Goal: Transaction & Acquisition: Download file/media

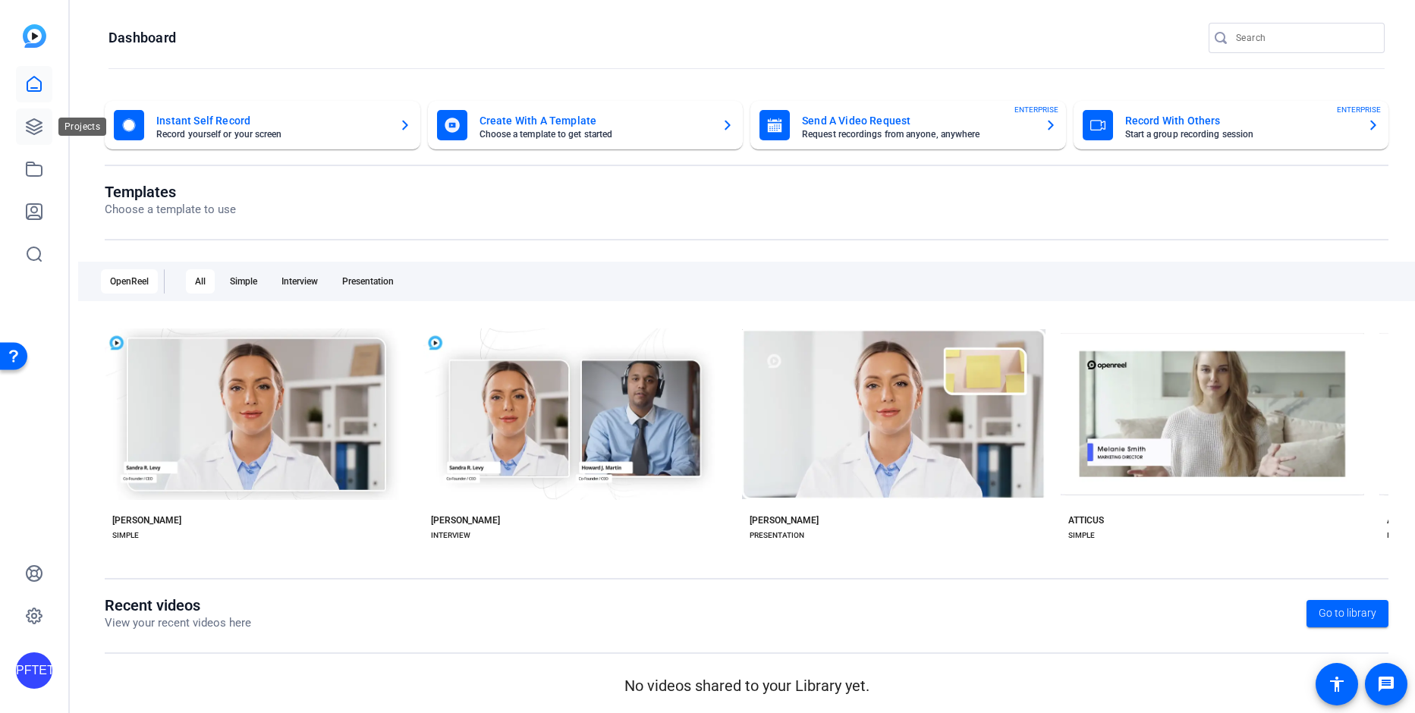
click at [43, 134] on icon at bounding box center [34, 127] width 18 height 18
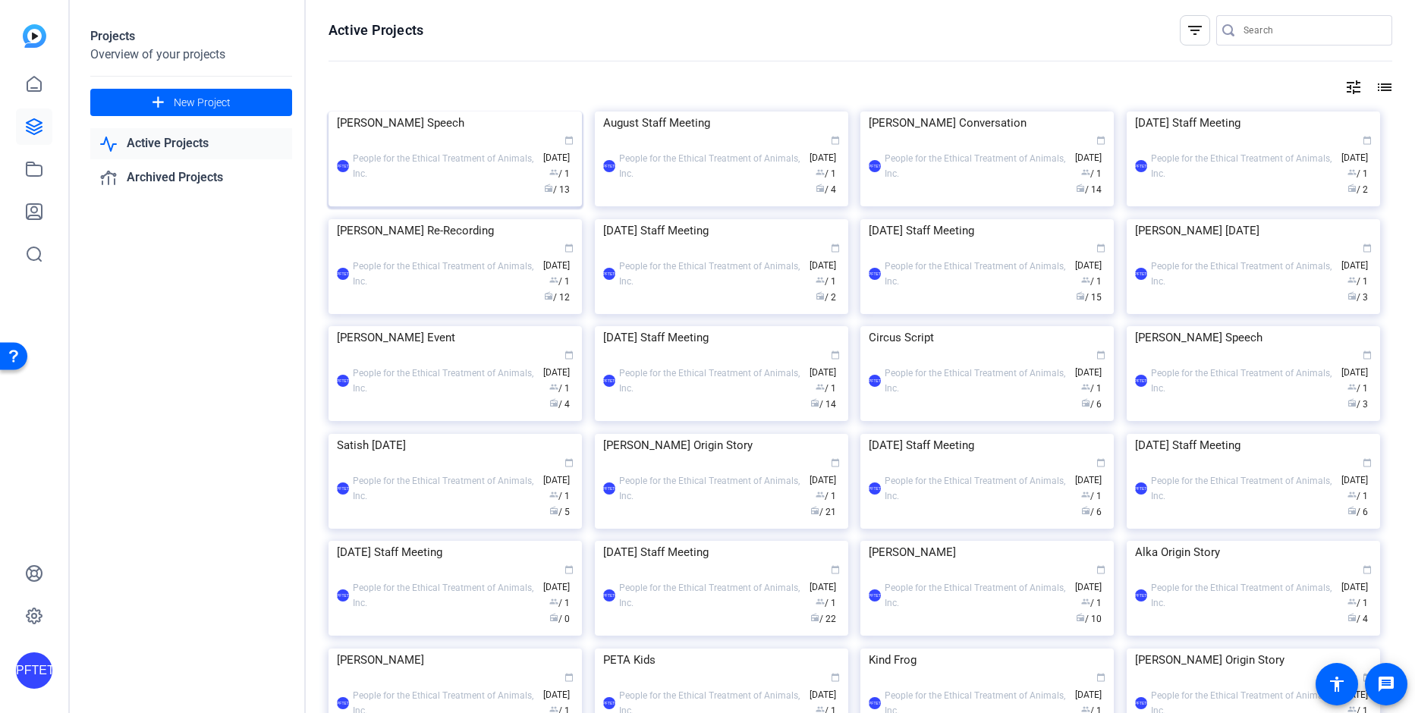
click at [450, 112] on img at bounding box center [455, 112] width 253 height 0
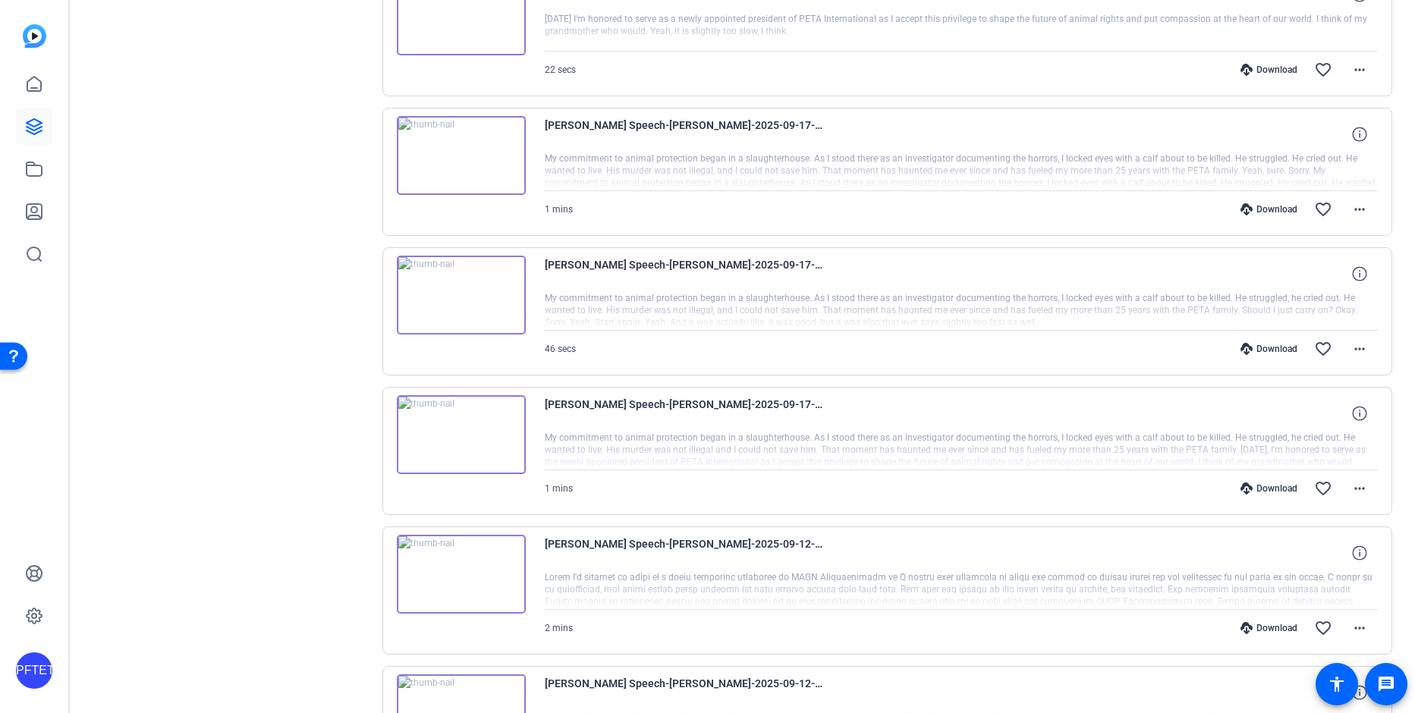
scroll to position [927, 0]
click at [1356, 486] on mat-icon "more_horiz" at bounding box center [1360, 486] width 18 height 18
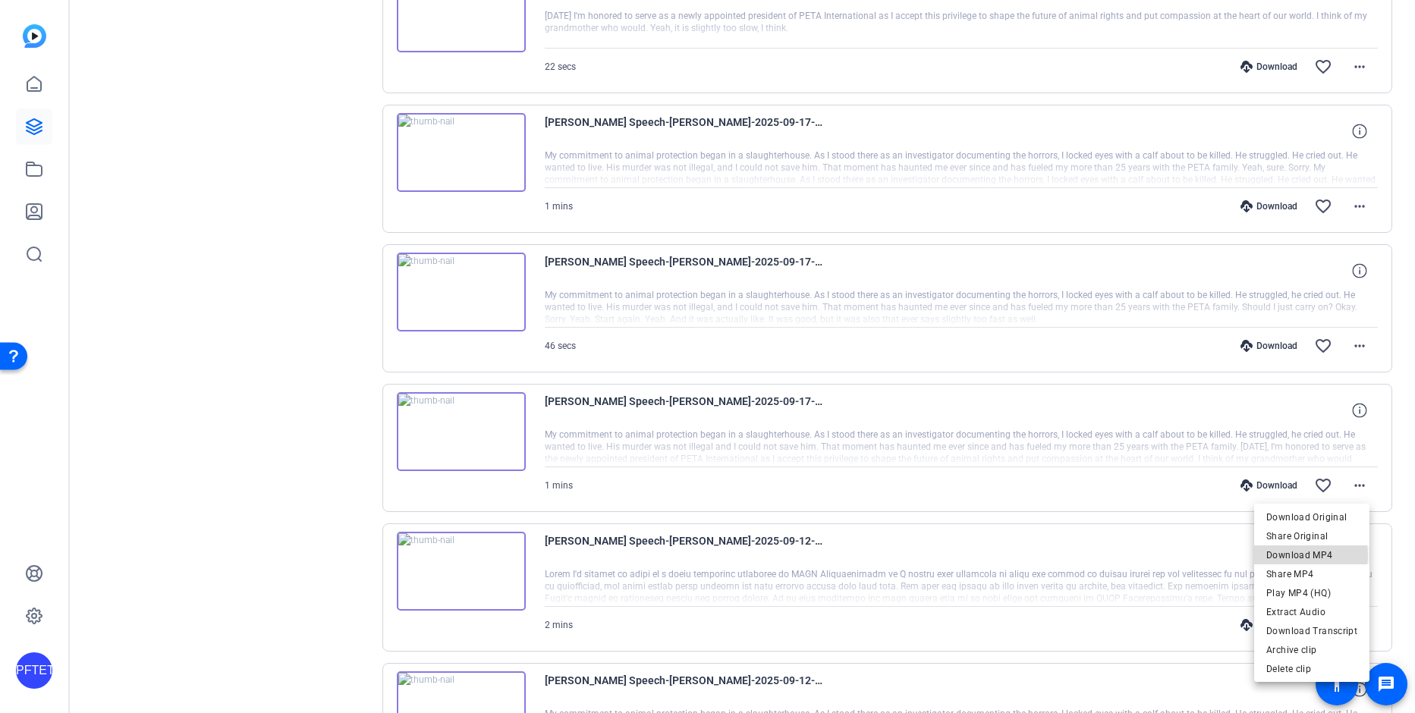
click at [1298, 556] on span "Download MP4" at bounding box center [1312, 555] width 91 height 18
click at [1355, 344] on mat-icon "more_horiz" at bounding box center [1360, 346] width 18 height 18
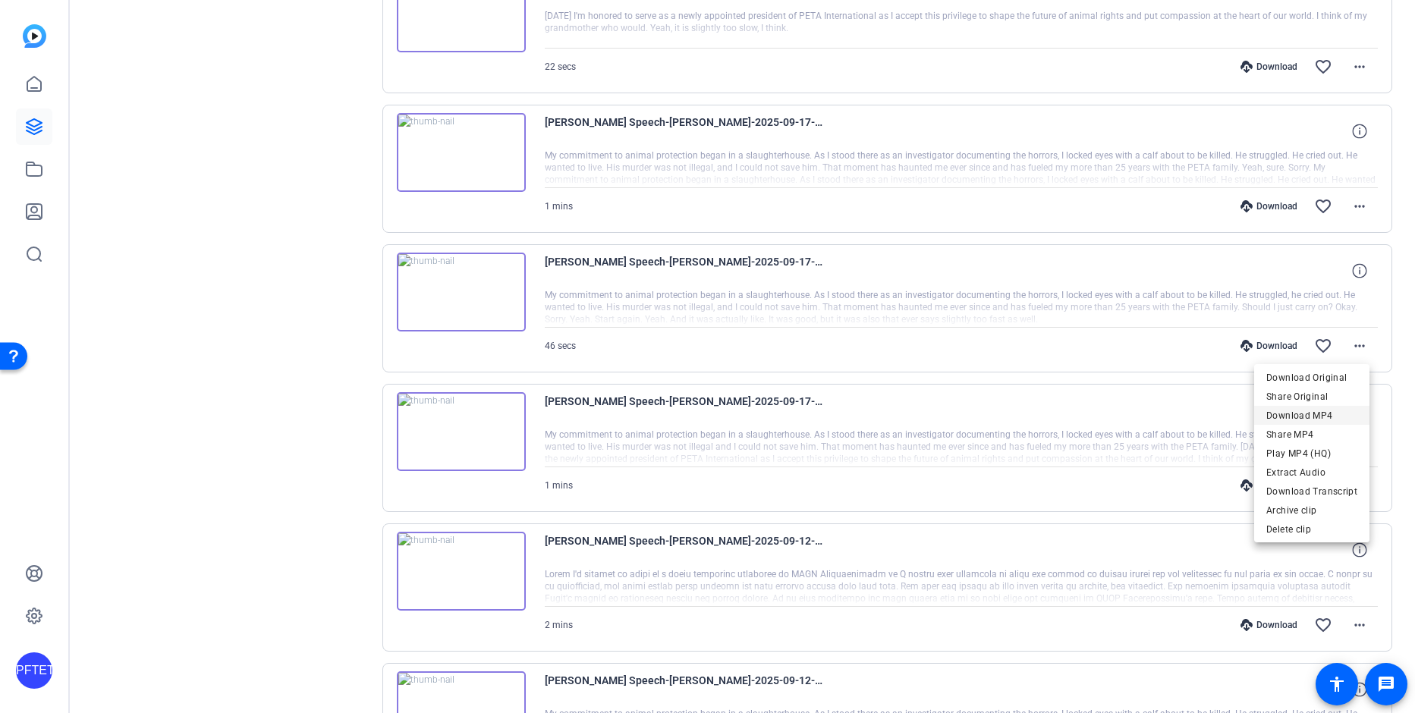
click at [1320, 411] on span "Download MP4" at bounding box center [1312, 416] width 91 height 18
click at [1355, 198] on mat-icon "more_horiz" at bounding box center [1360, 206] width 18 height 18
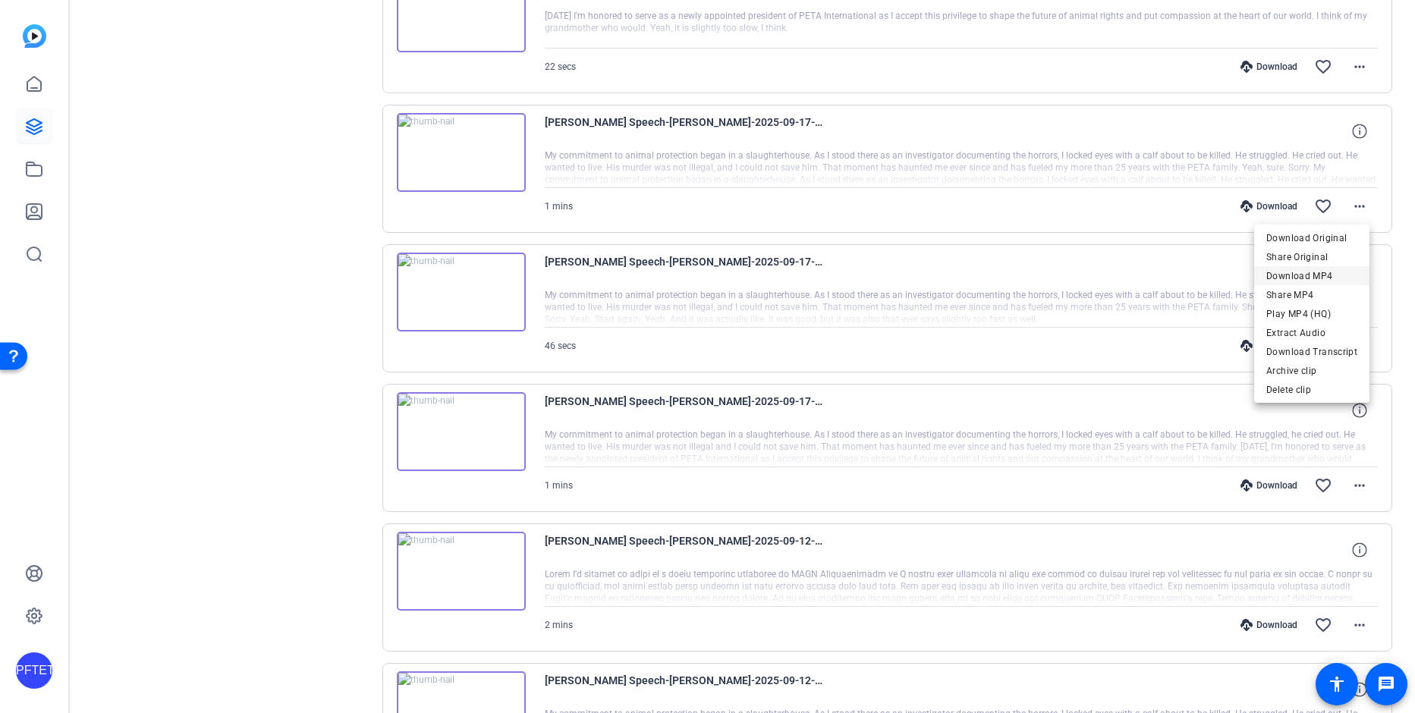
click at [1329, 273] on span "Download MP4" at bounding box center [1312, 276] width 91 height 18
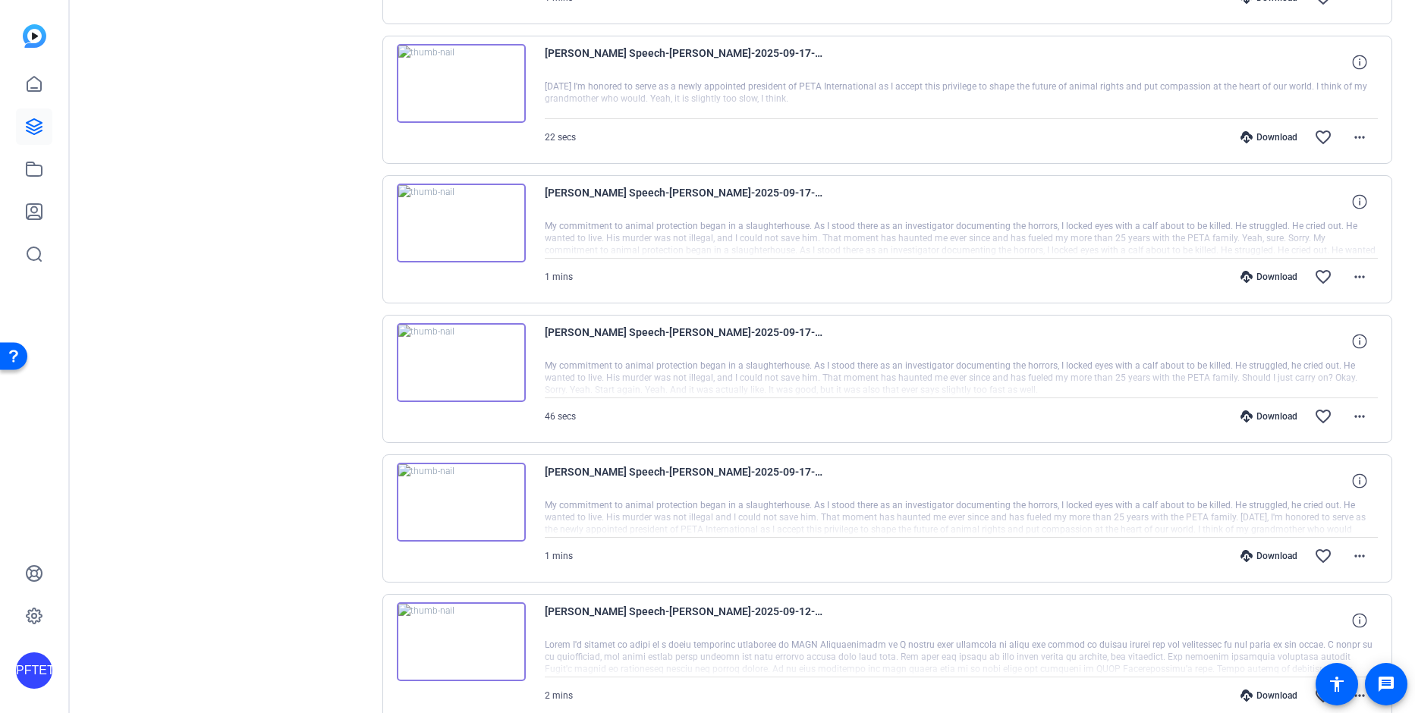
scroll to position [849, 0]
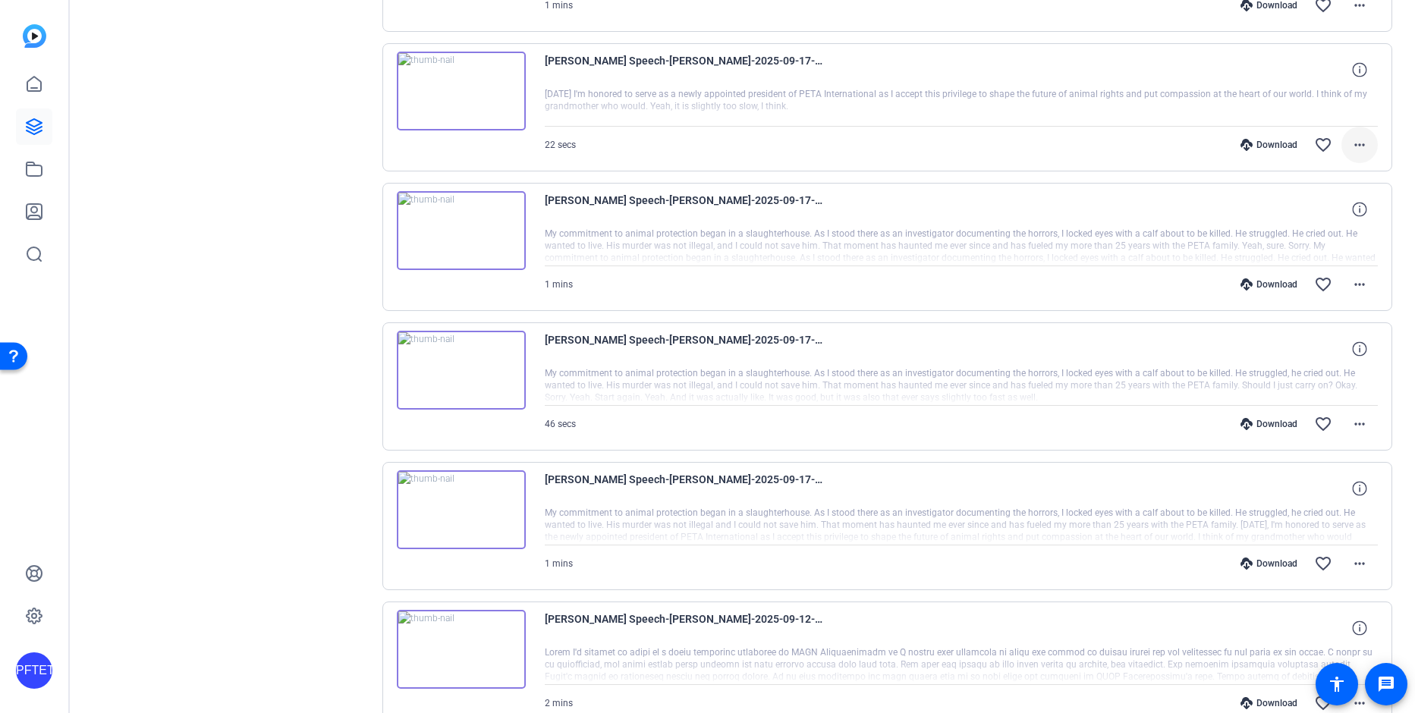
click at [1351, 149] on mat-icon "more_horiz" at bounding box center [1360, 145] width 18 height 18
click at [1330, 209] on span "Download MP4" at bounding box center [1312, 215] width 91 height 18
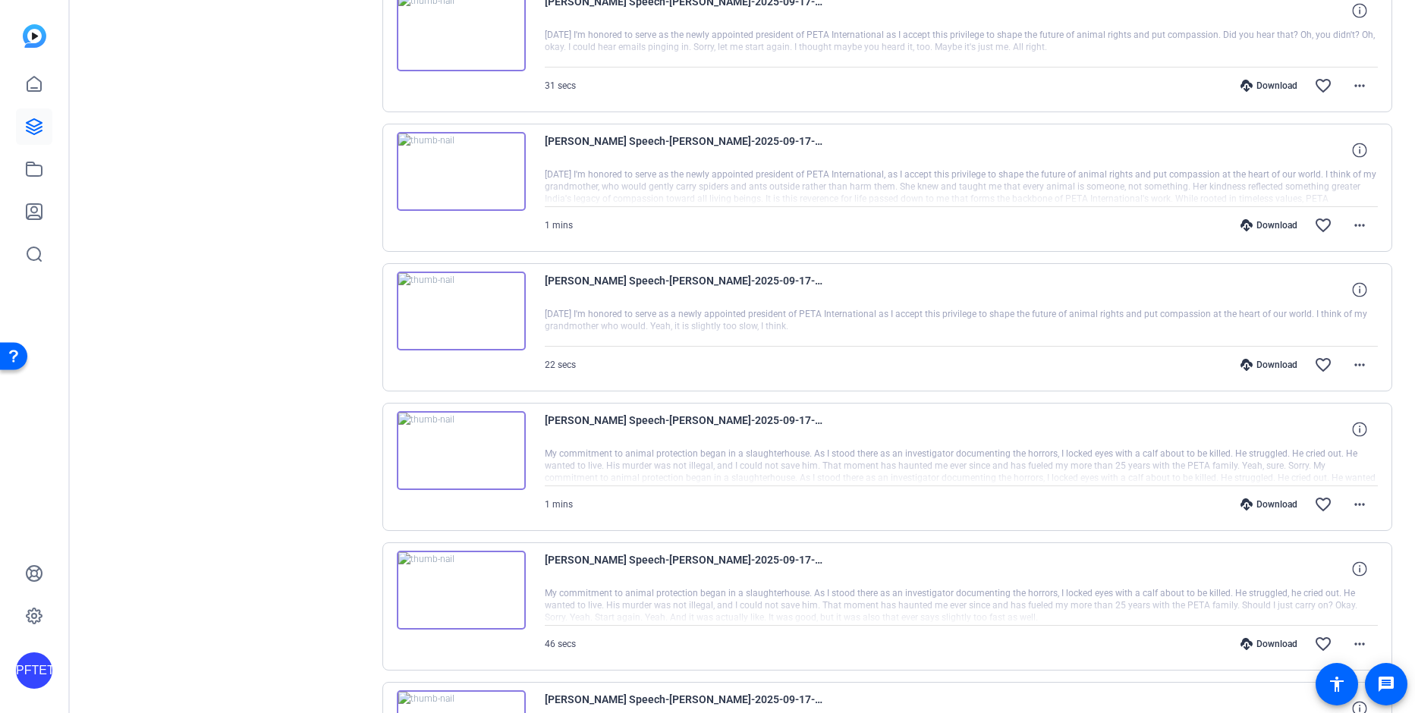
scroll to position [519, 0]
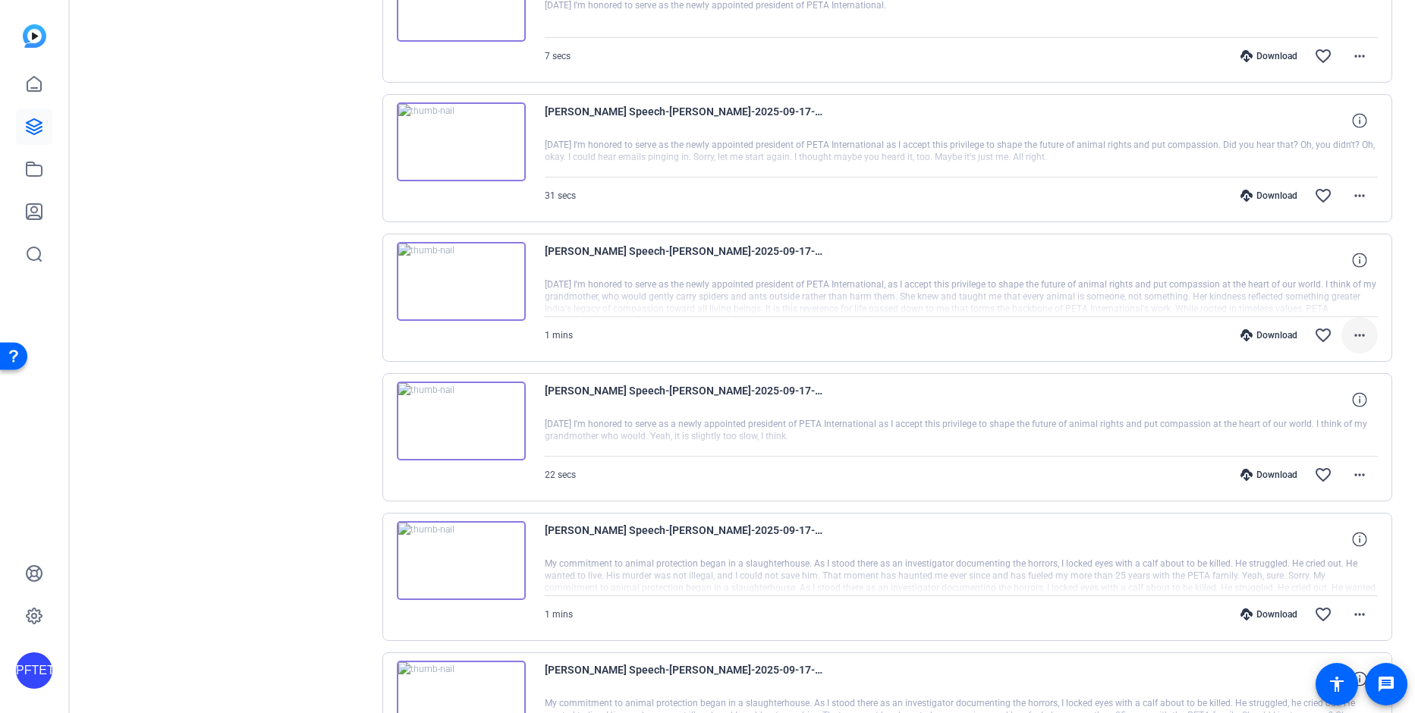
click at [1351, 333] on mat-icon "more_horiz" at bounding box center [1360, 335] width 18 height 18
click at [1334, 397] on span "Download MP4" at bounding box center [1312, 405] width 91 height 18
click at [1353, 190] on mat-icon "more_horiz" at bounding box center [1360, 196] width 18 height 18
click at [1312, 265] on span "Download MP4" at bounding box center [1312, 266] width 91 height 18
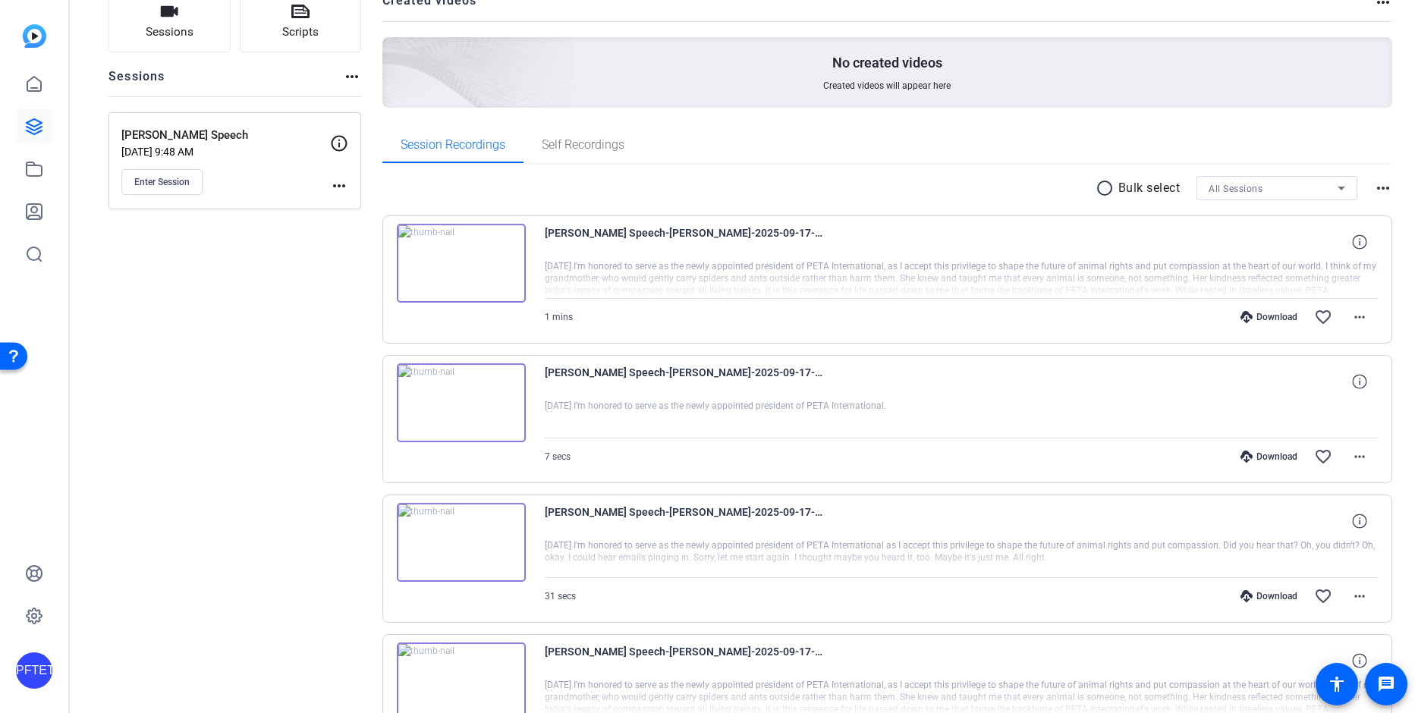
scroll to position [0, 0]
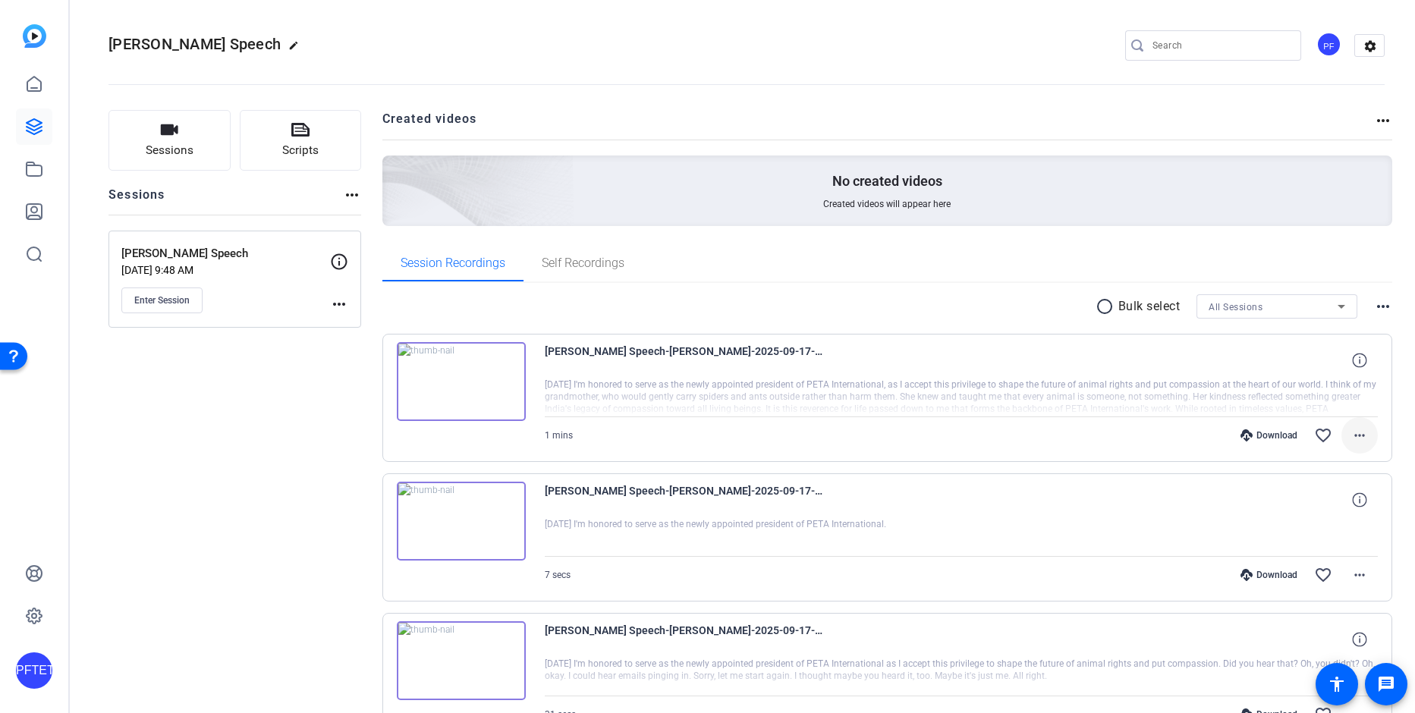
click at [1351, 435] on mat-icon "more_horiz" at bounding box center [1360, 436] width 18 height 18
drag, startPoint x: 1321, startPoint y: 502, endPoint x: 1284, endPoint y: 505, distance: 36.6
click at [1320, 503] on span "Download MP4" at bounding box center [1312, 505] width 91 height 18
